Goal: Transaction & Acquisition: Purchase product/service

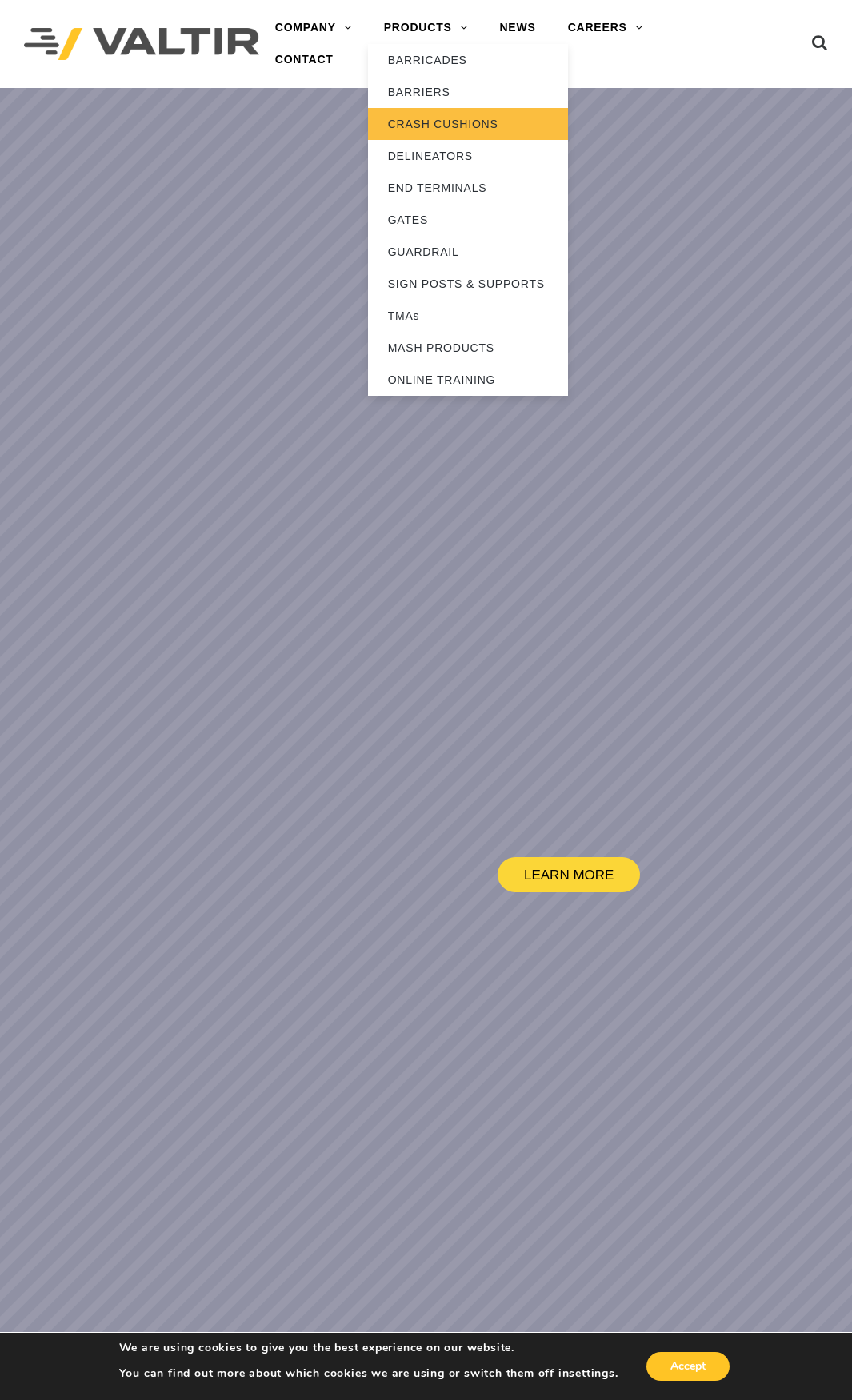
click at [422, 123] on link "CRASH CUSHIONS" at bounding box center [467, 124] width 200 height 32
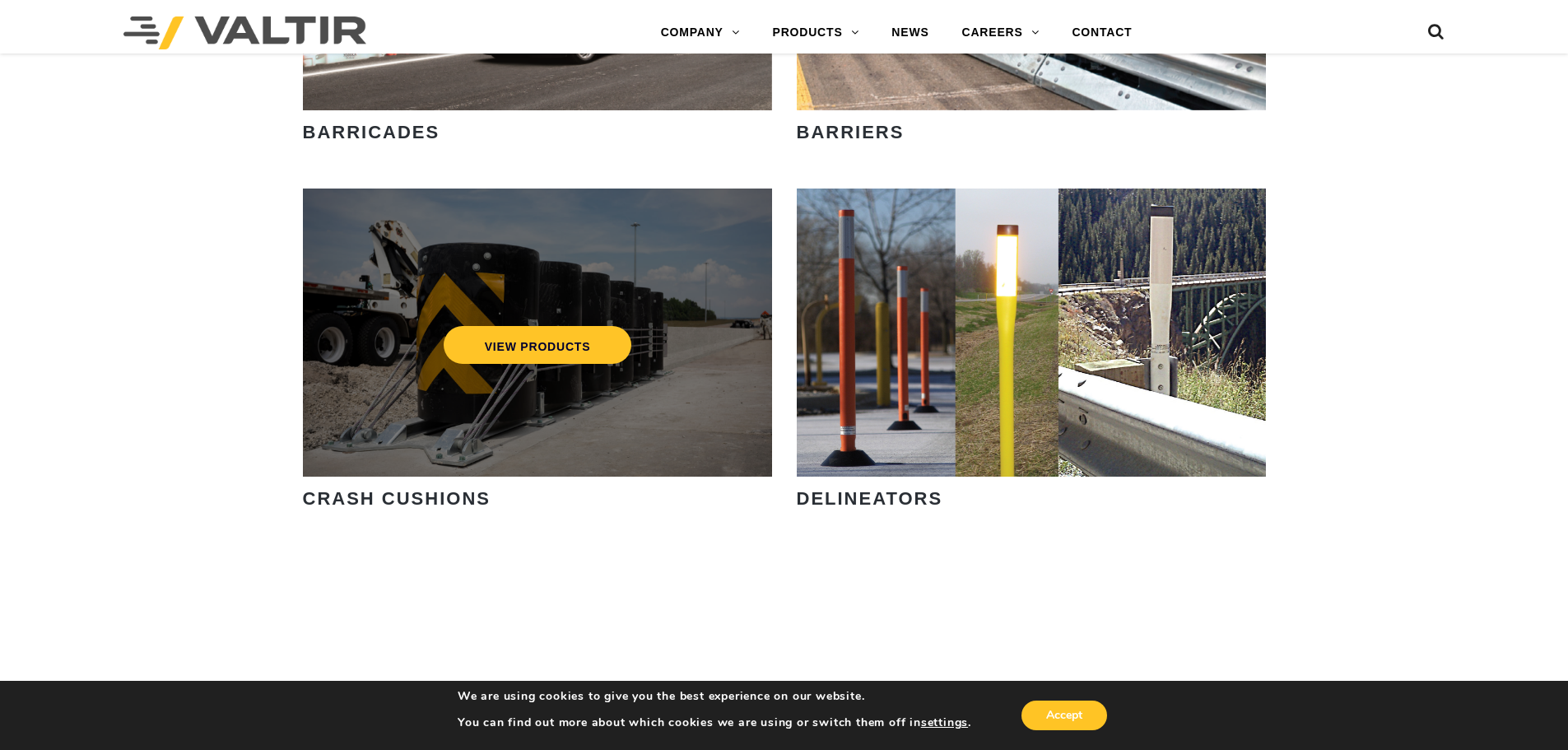
scroll to position [1317, 0]
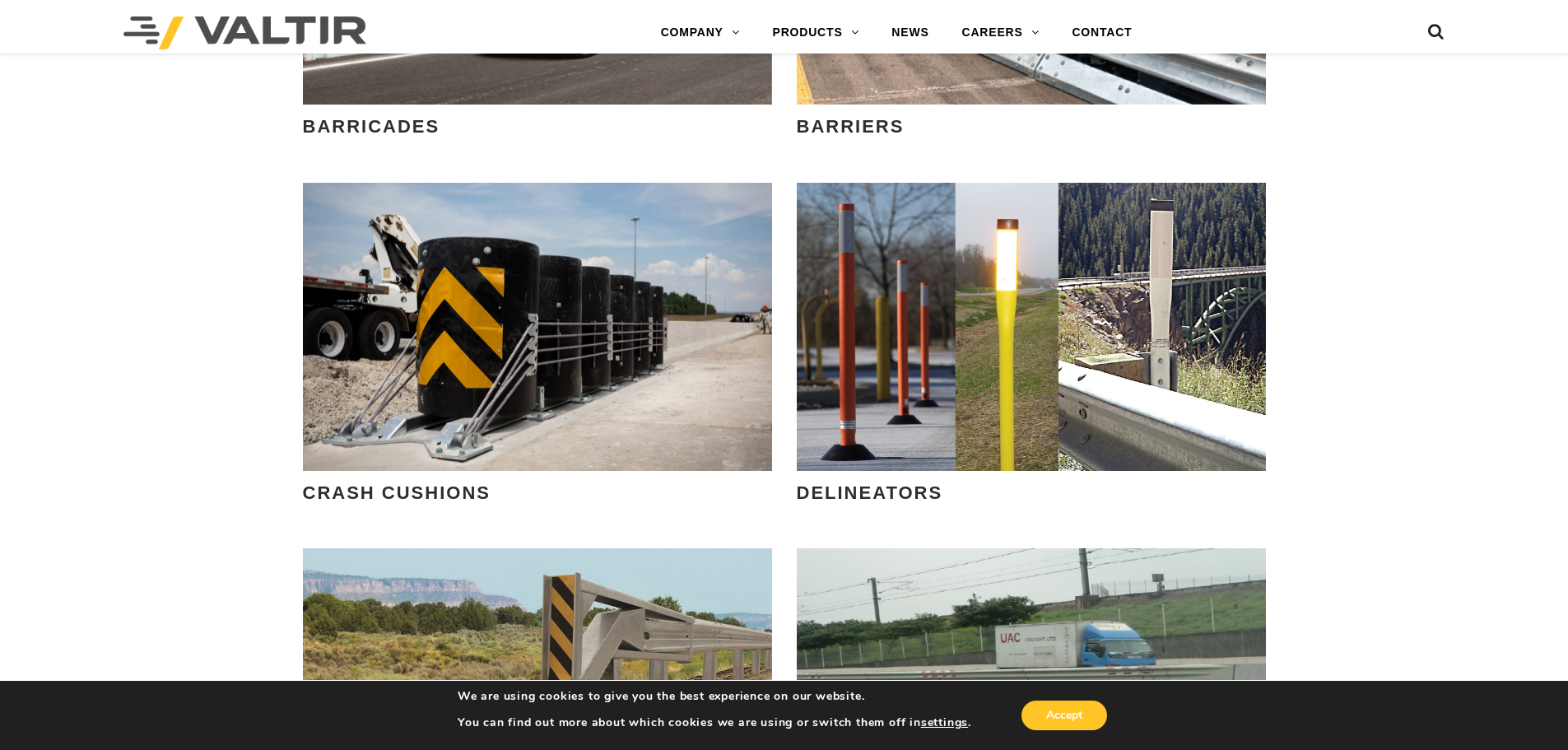
click at [382, 492] on strong "CRASH CUSHIONS" at bounding box center [396, 492] width 187 height 21
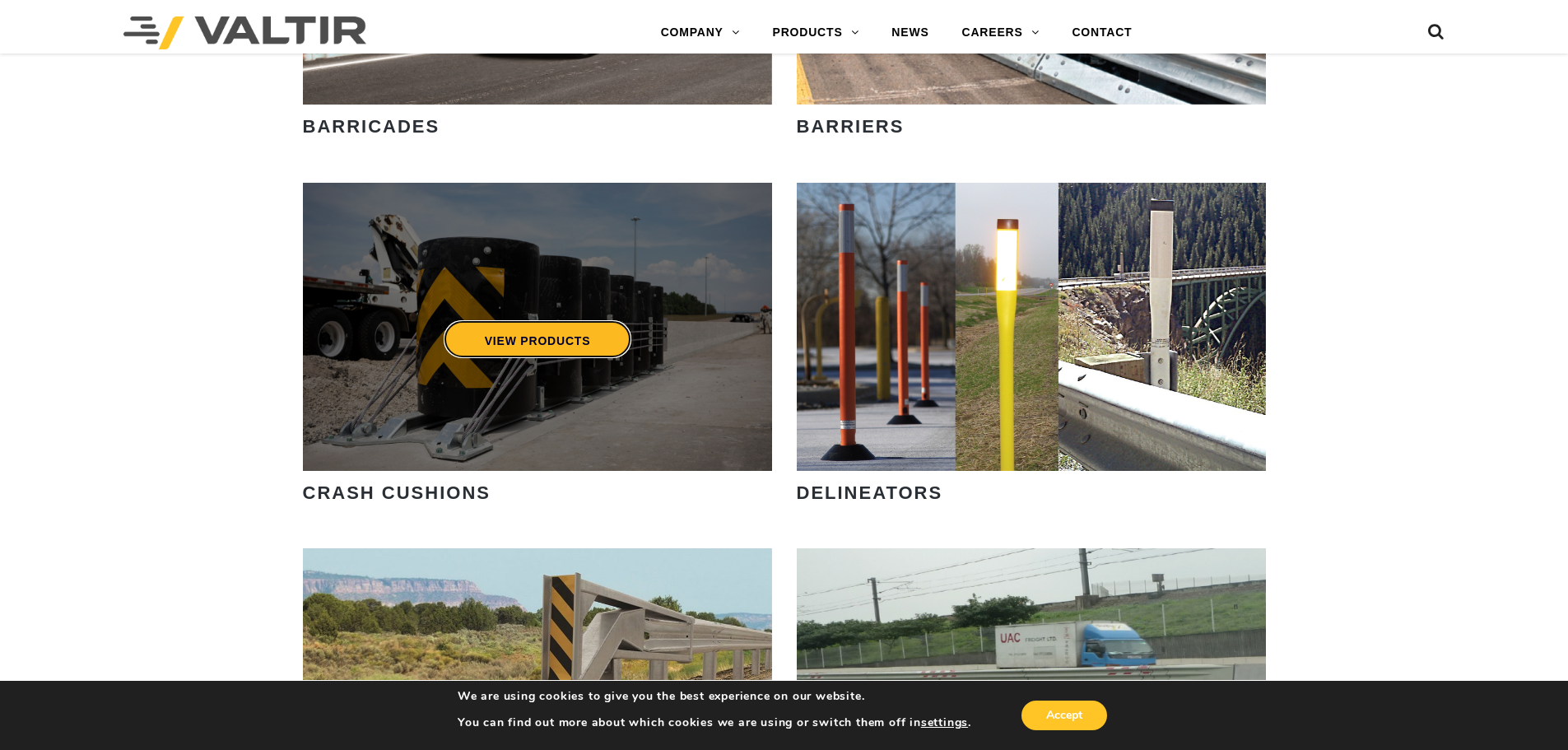
click at [451, 367] on div "VIEW PRODUCTS" at bounding box center [537, 326] width 469 height 288
click at [511, 337] on link "VIEW PRODUCTS" at bounding box center [536, 339] width 188 height 37
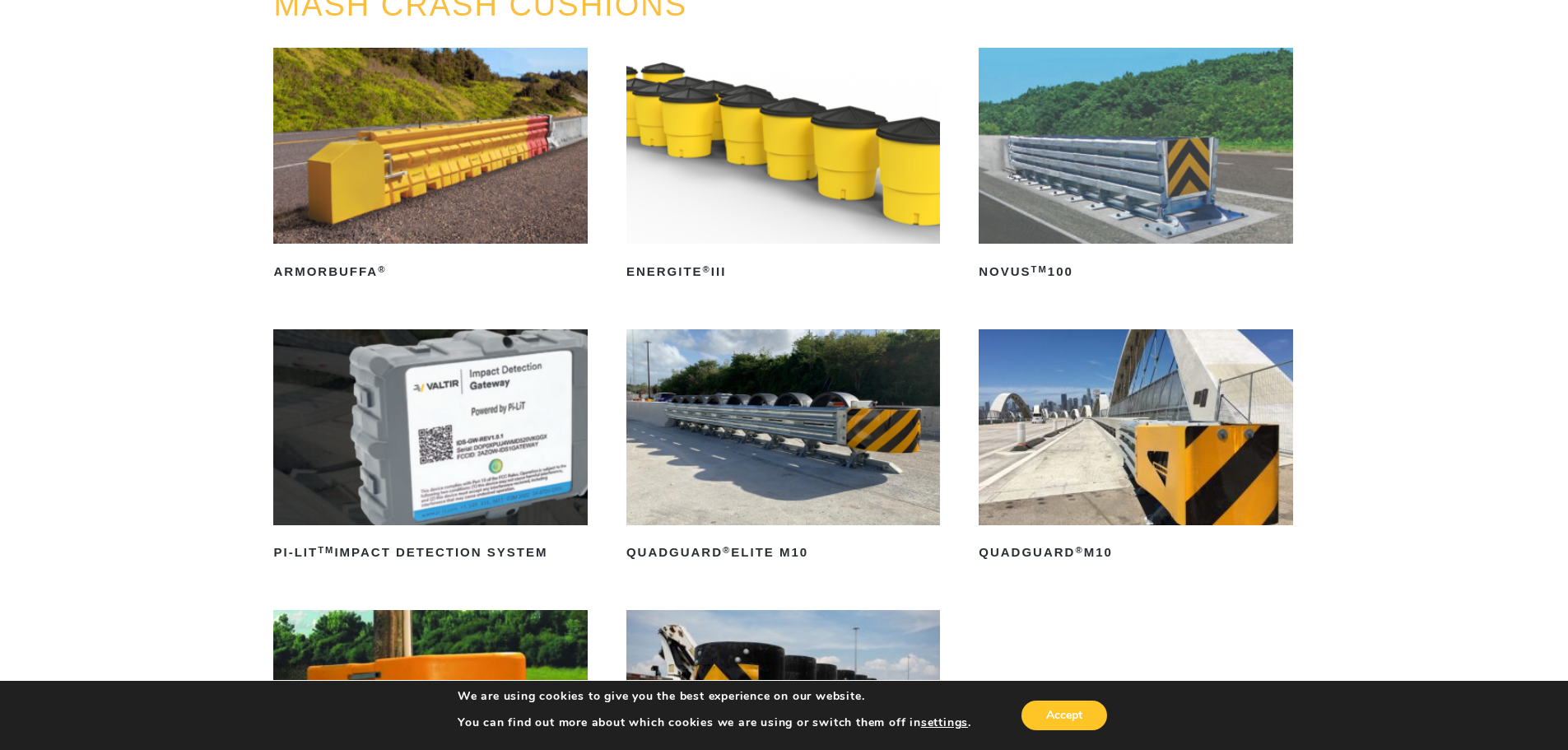
scroll to position [247, 0]
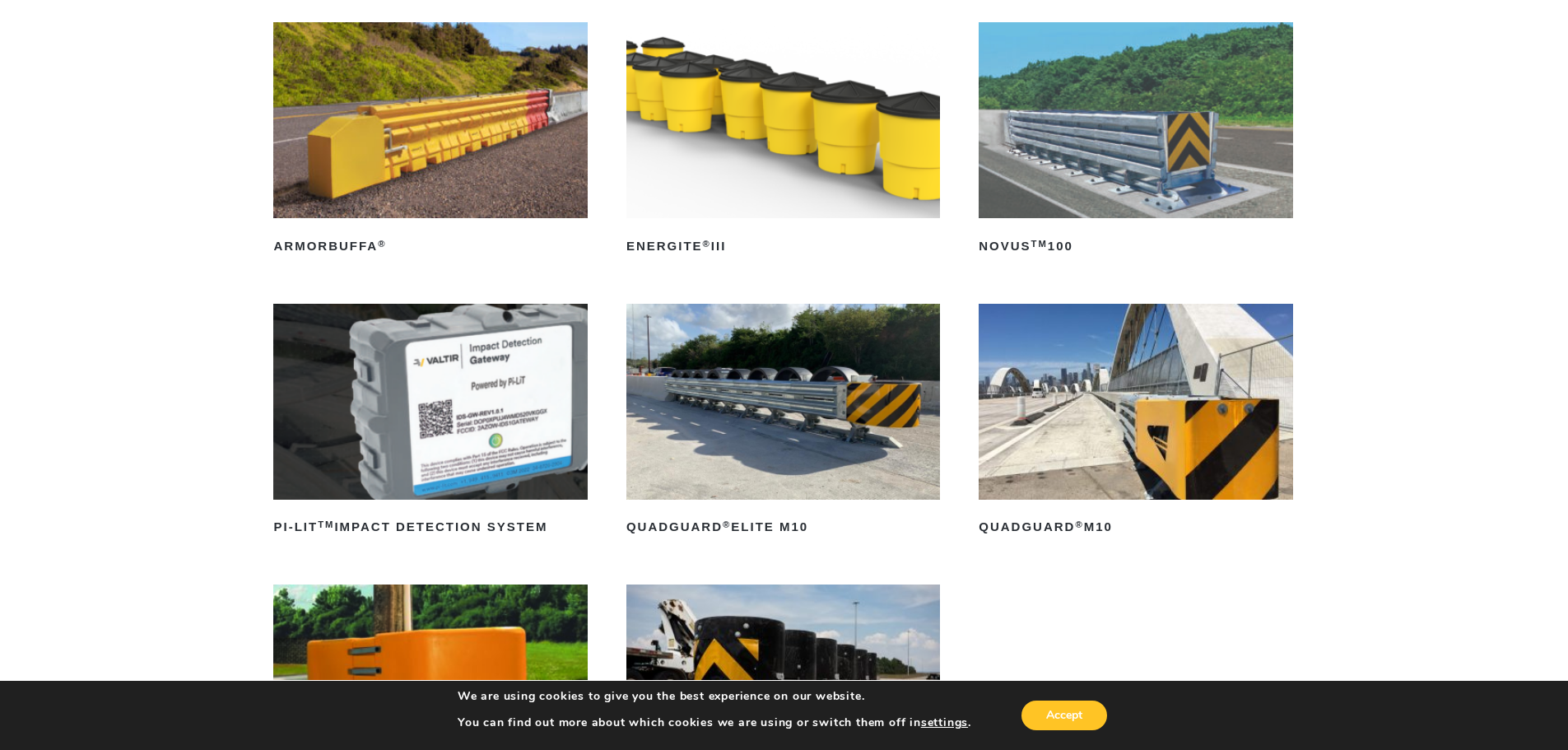
click at [792, 427] on img at bounding box center [784, 401] width 313 height 196
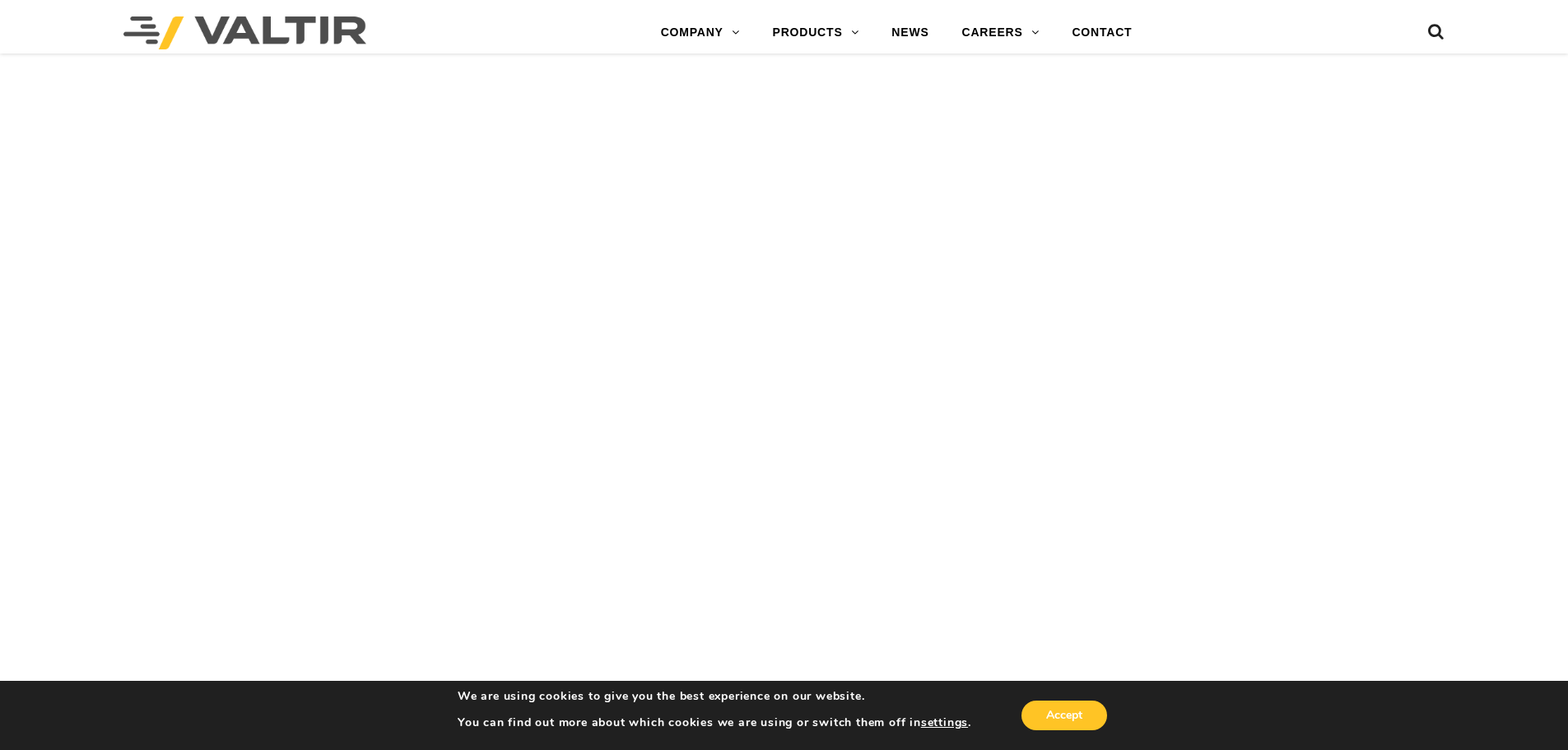
scroll to position [6585, 0]
